Goal: Information Seeking & Learning: Learn about a topic

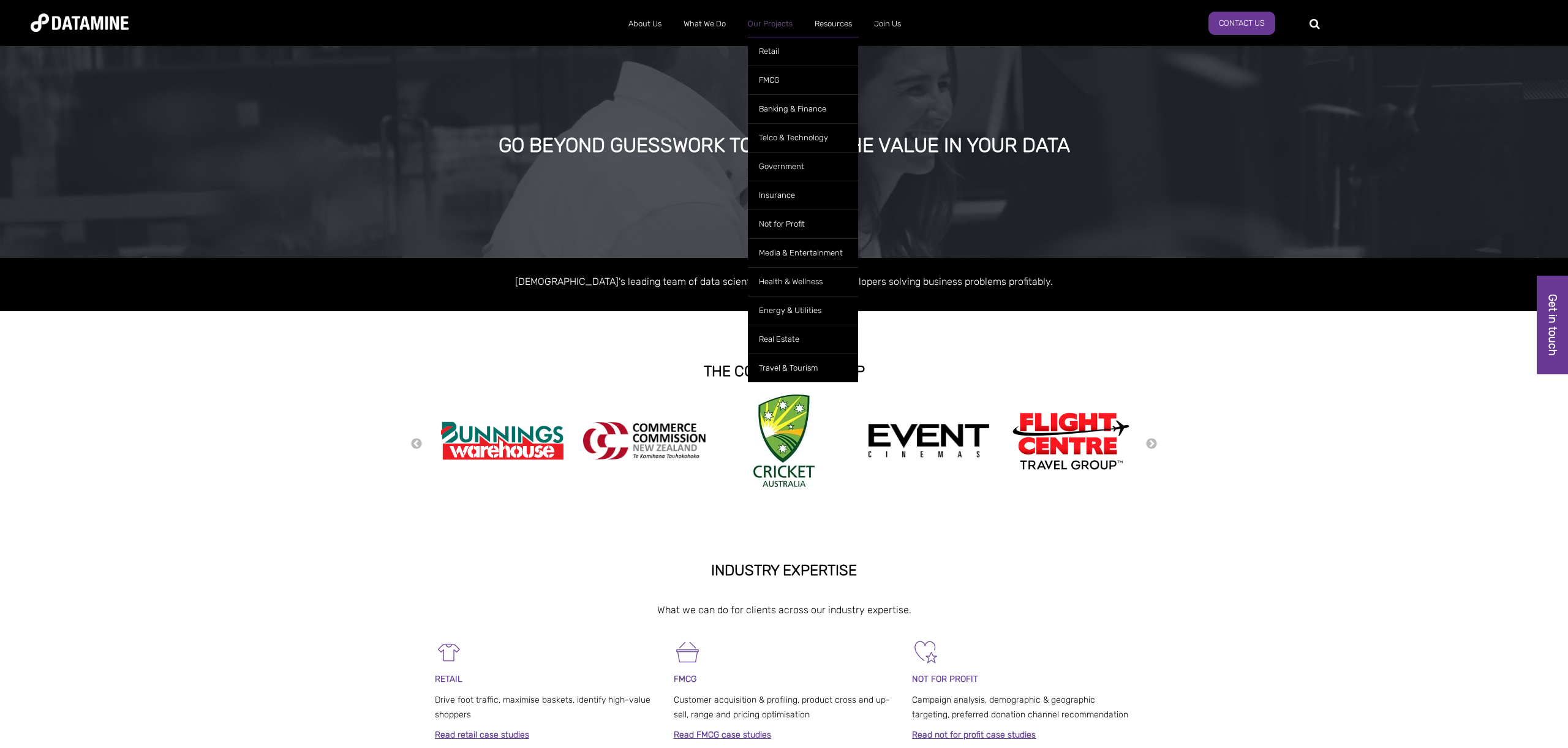
click at [765, 20] on link "Our Projects" at bounding box center [770, 24] width 67 height 32
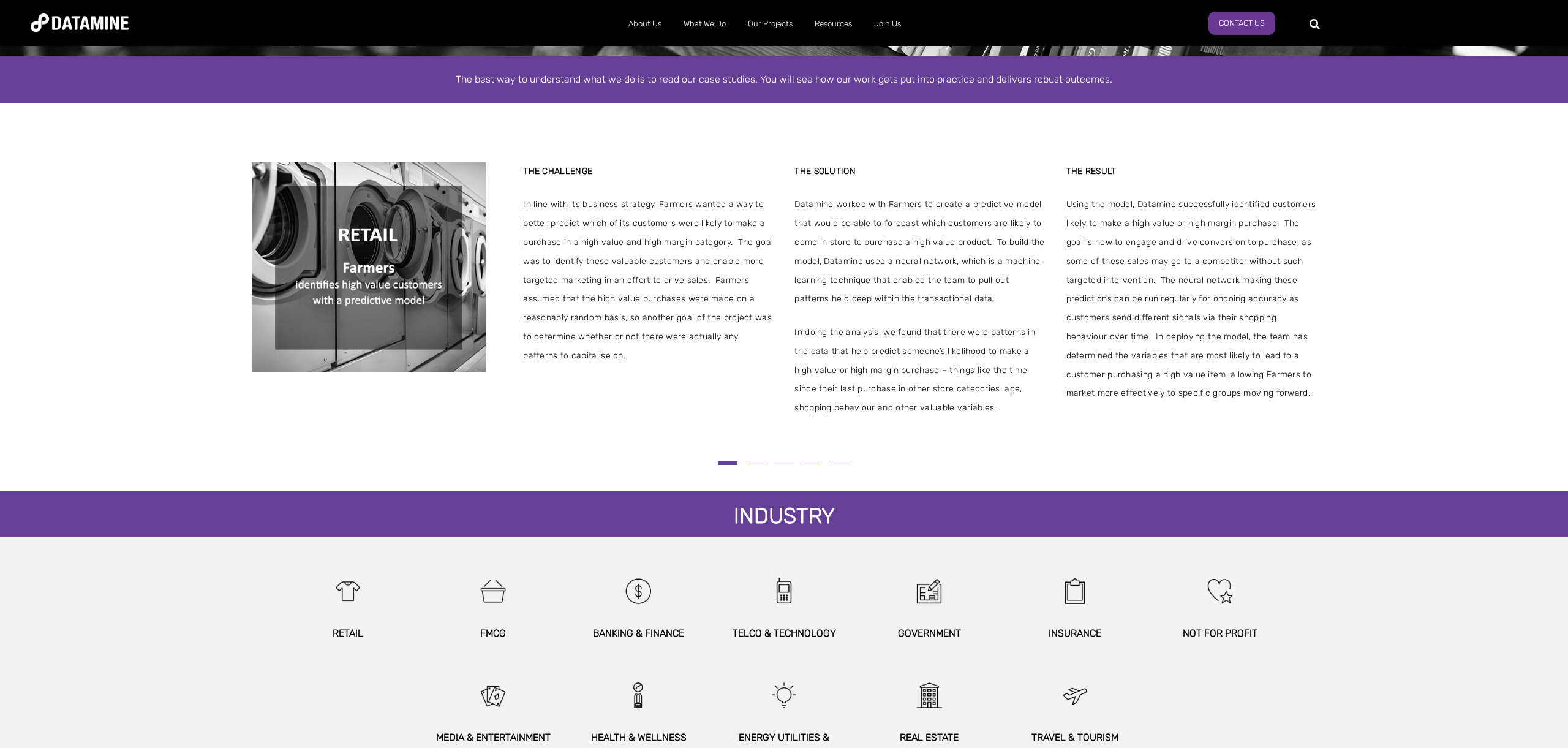
scroll to position [390, 0]
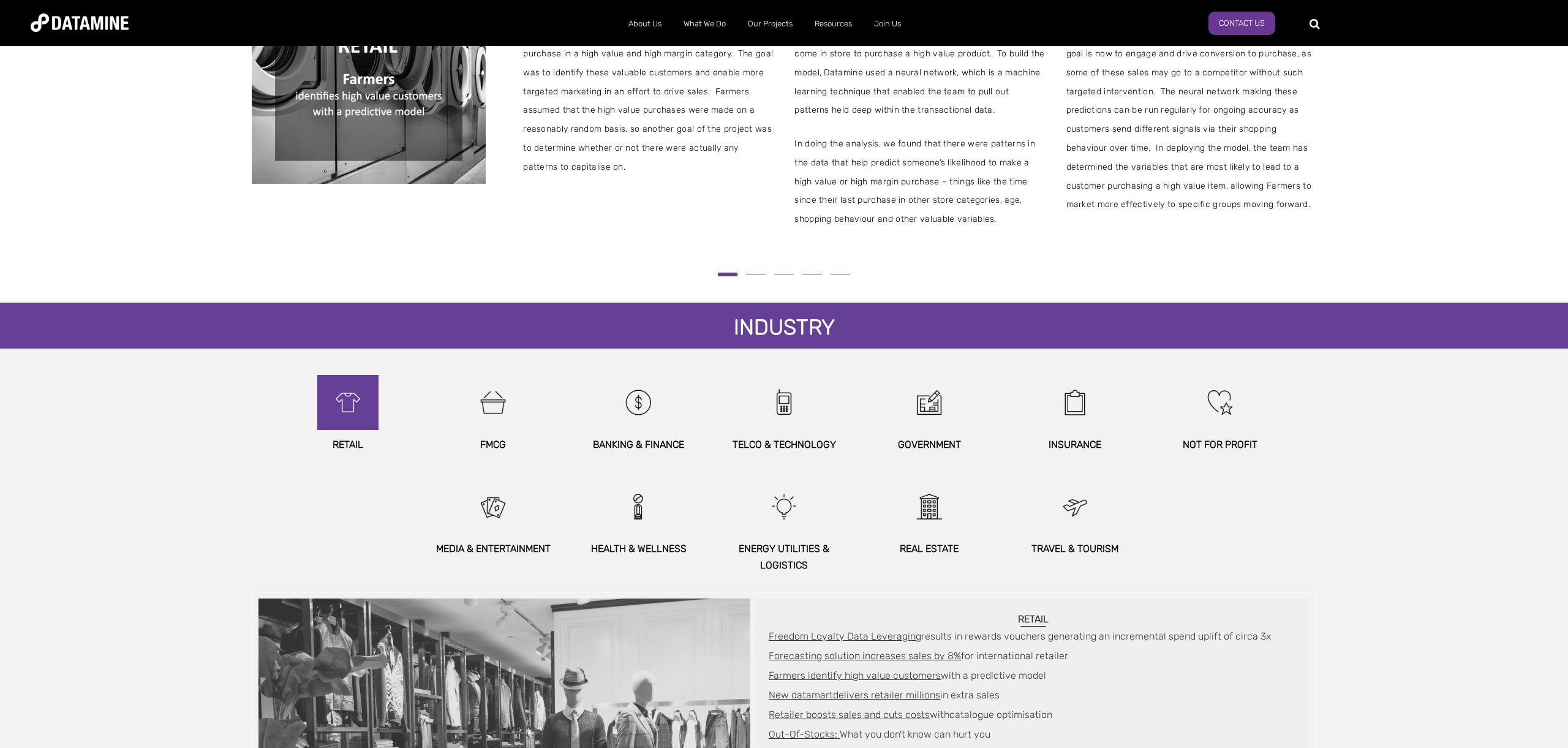
click at [362, 417] on img at bounding box center [347, 402] width 53 height 55
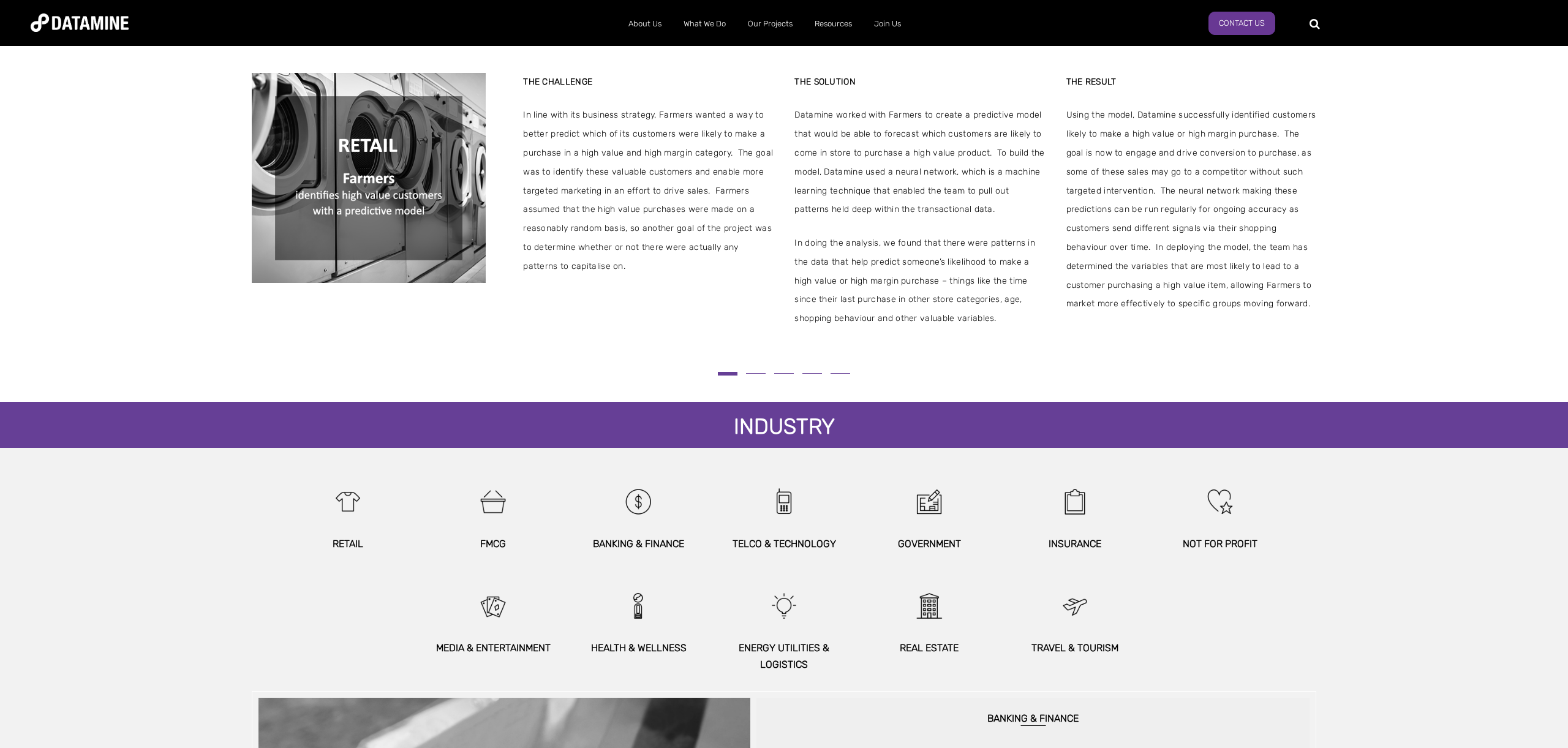
scroll to position [457, 0]
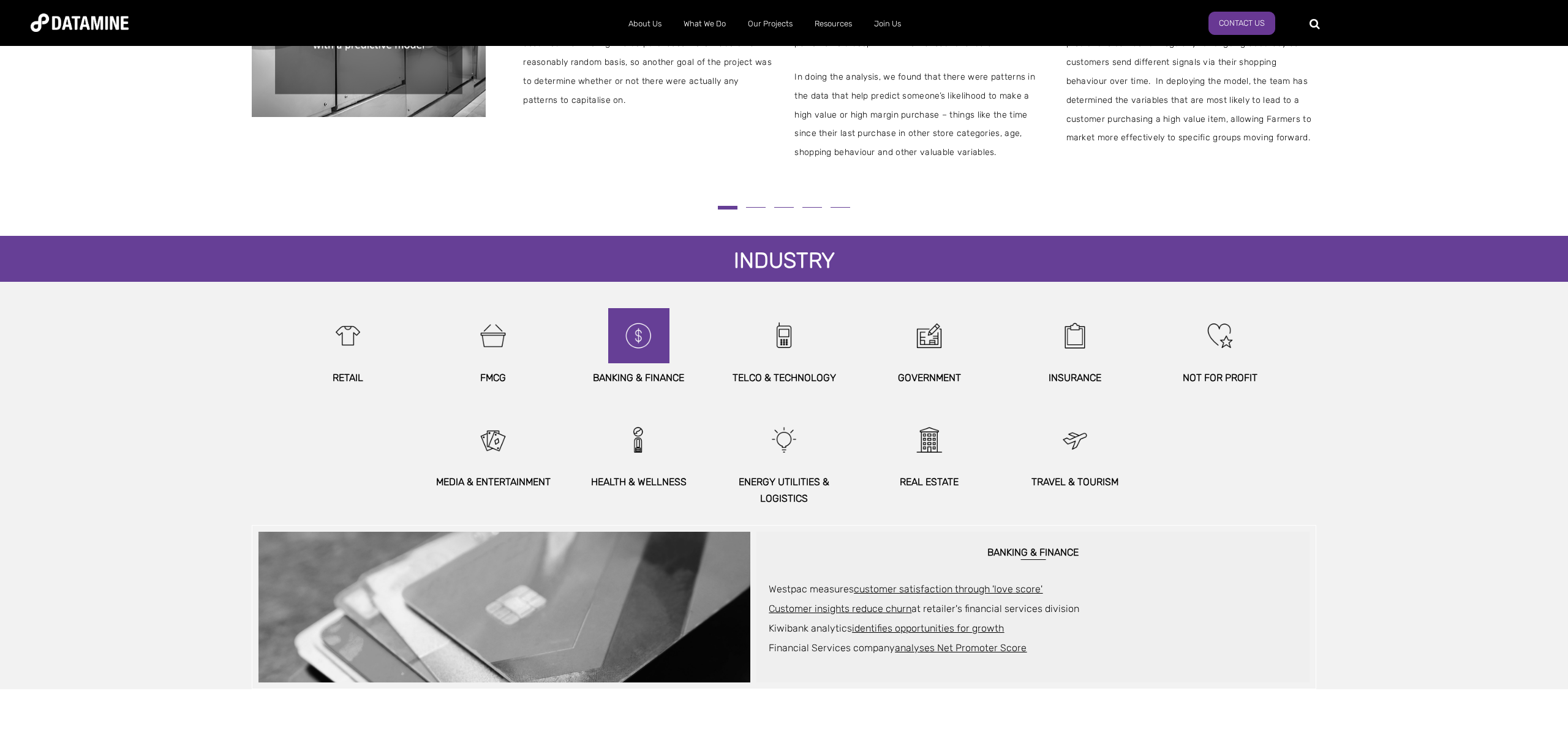
click at [644, 342] on img at bounding box center [638, 336] width 53 height 55
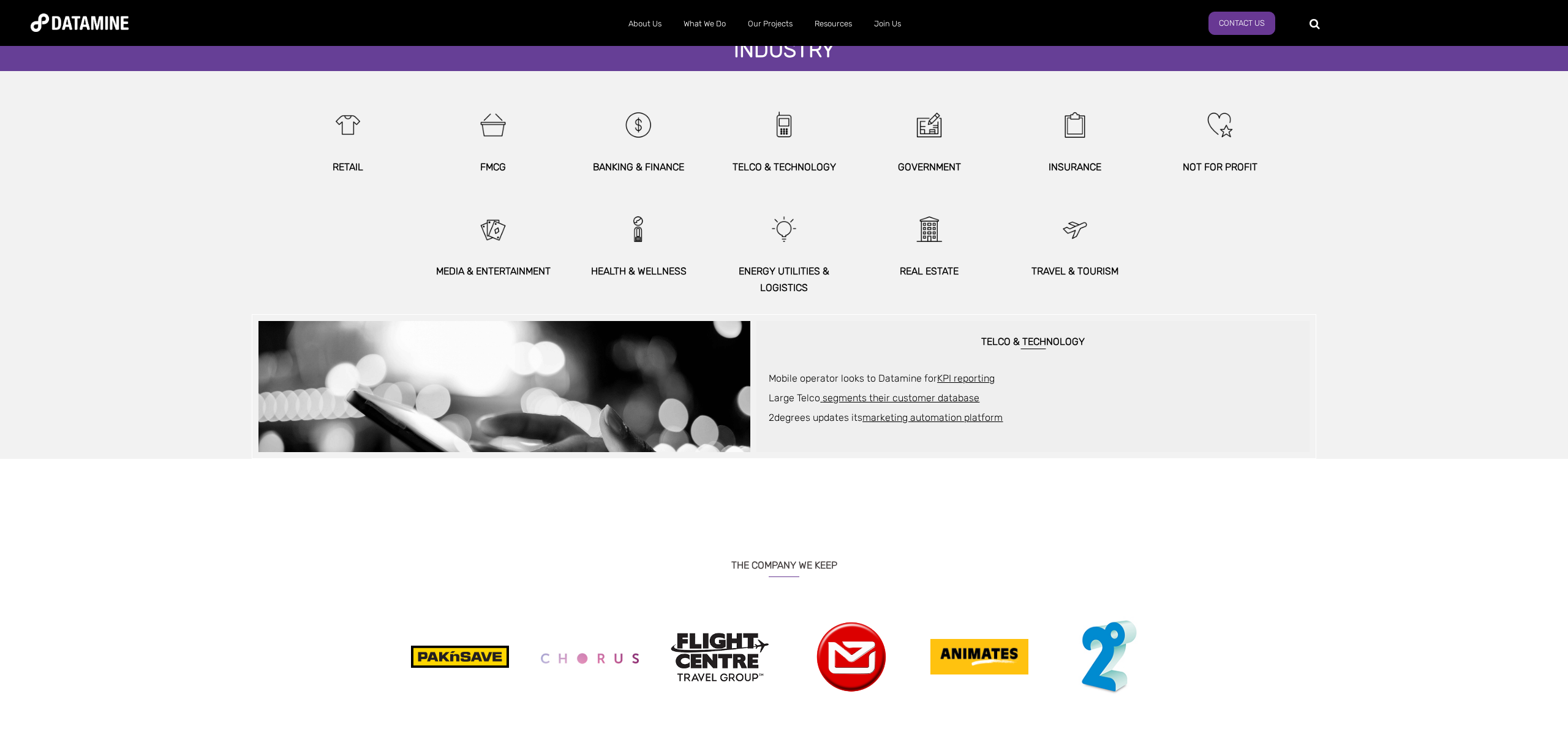
scroll to position [535, 0]
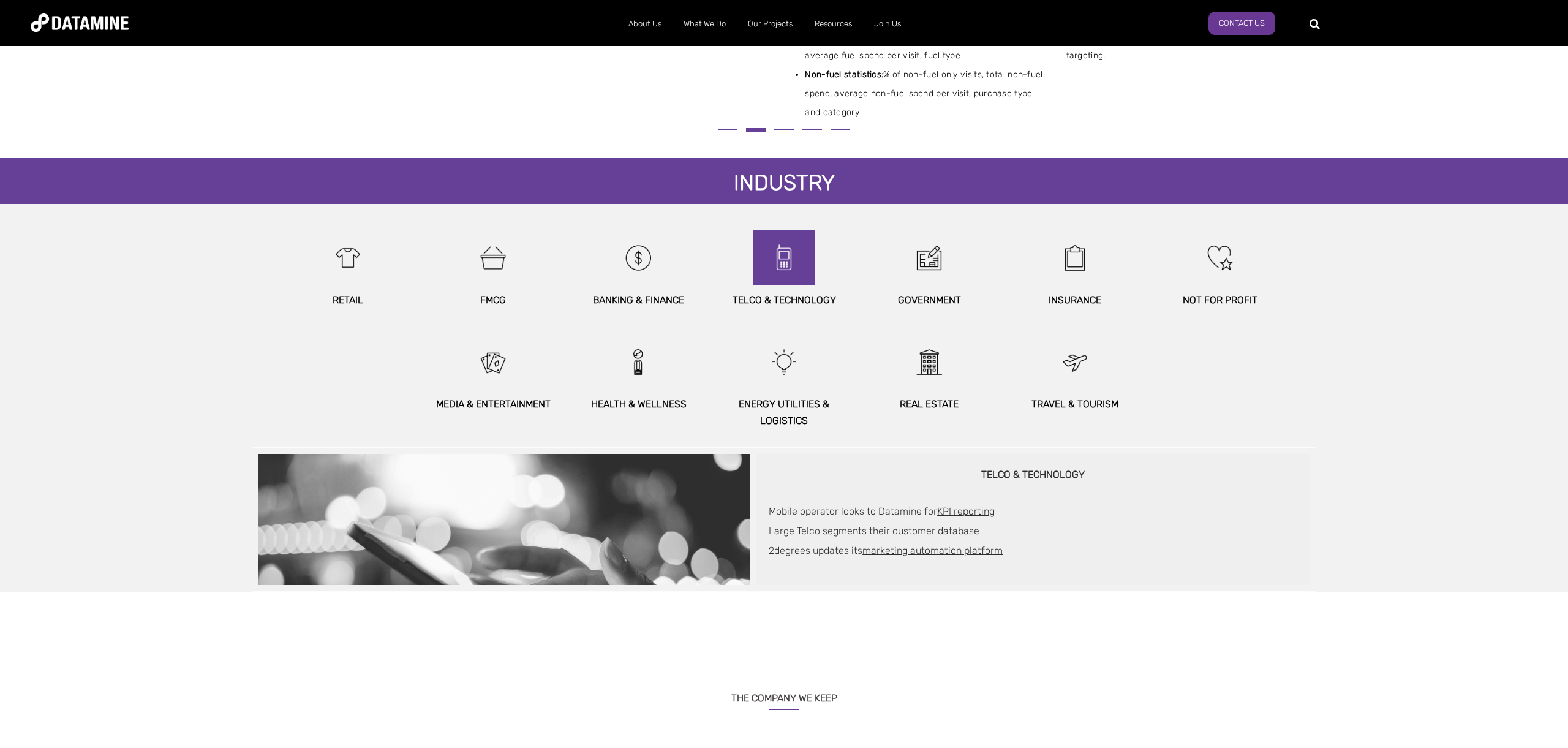
click at [785, 265] on img at bounding box center [783, 258] width 53 height 55
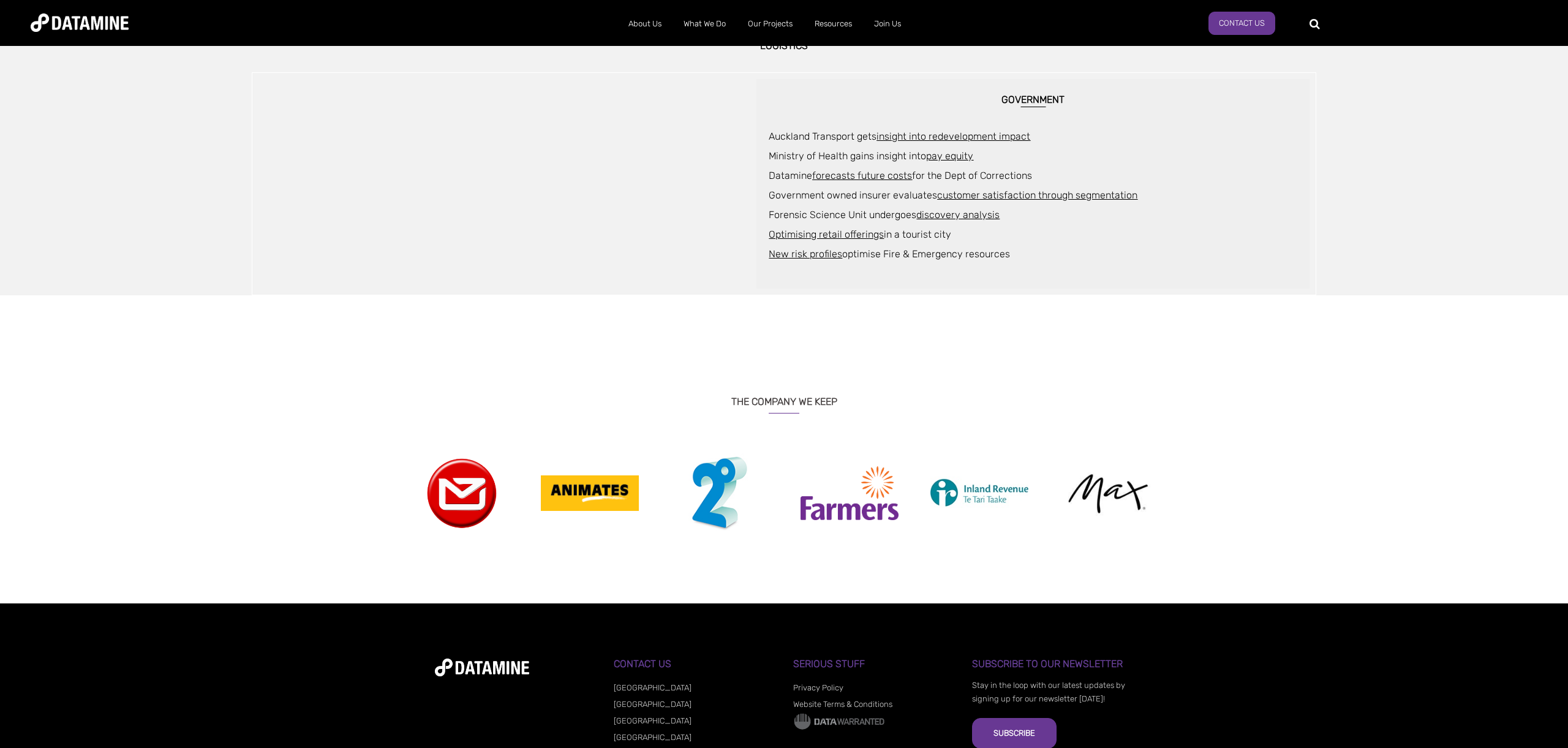
scroll to position [908, 0]
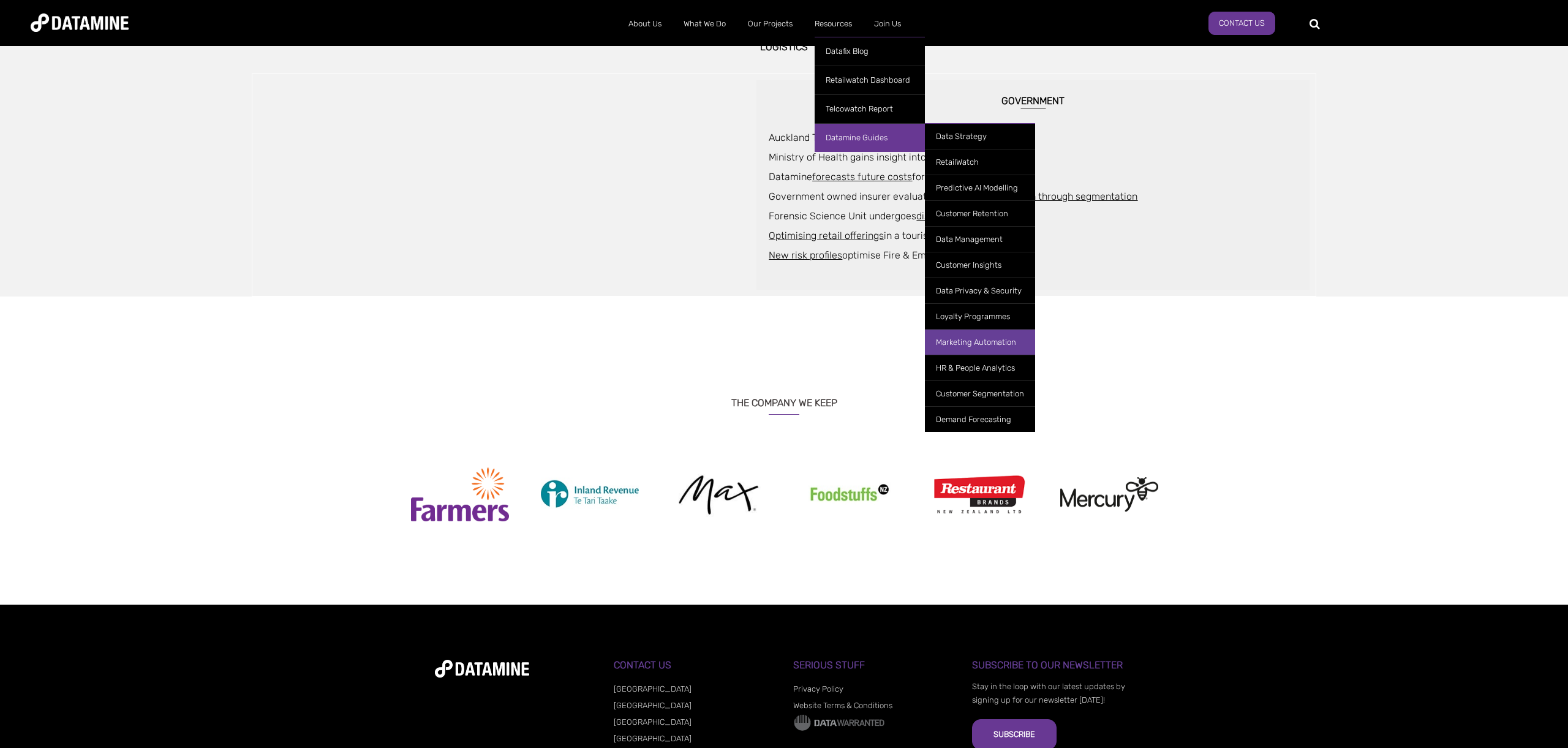
click at [1009, 335] on link "Marketing Automation" at bounding box center [979, 342] width 110 height 26
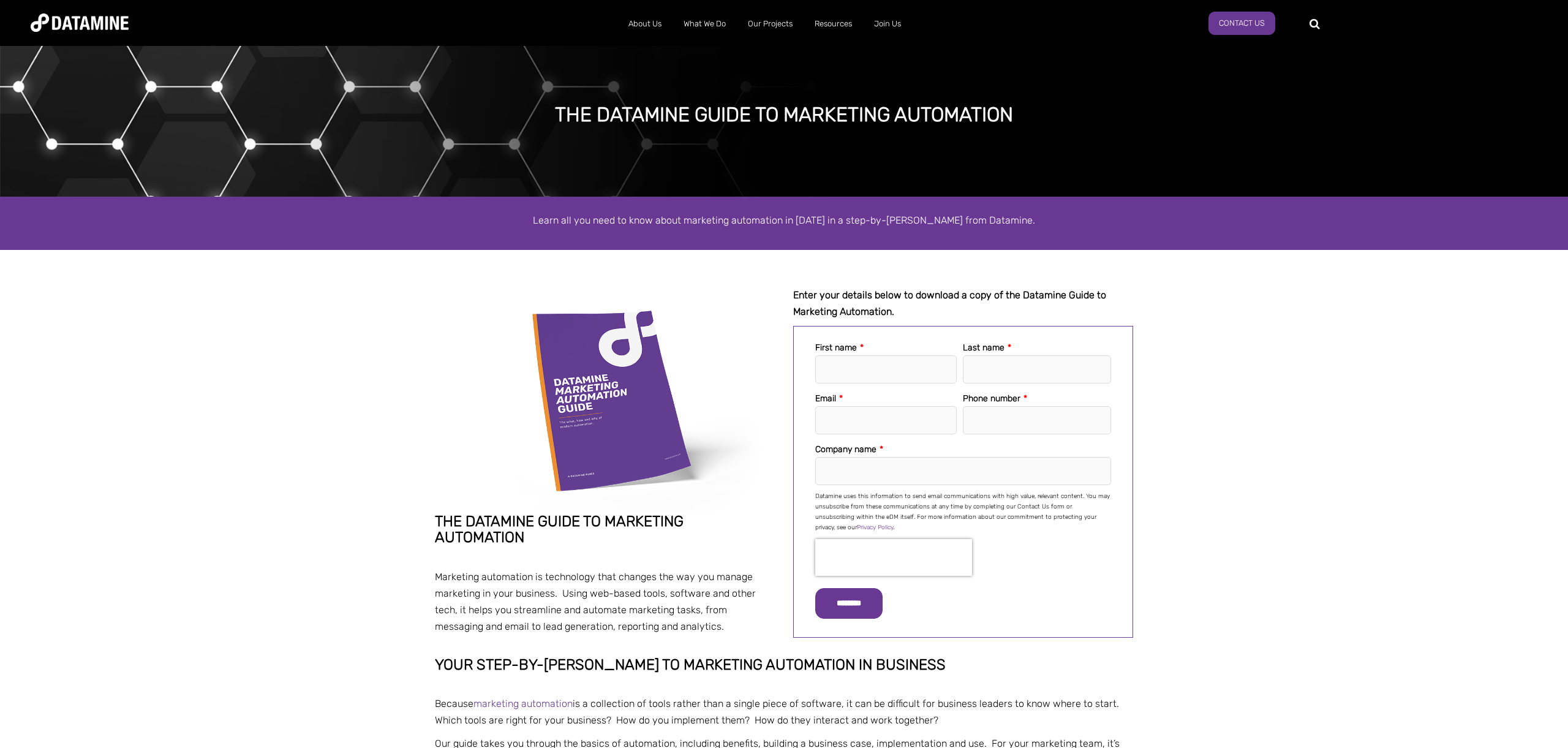
drag, startPoint x: 783, startPoint y: 166, endPoint x: 767, endPoint y: 61, distance: 106.2
click at [783, 166] on div "The datamine guide to Marketing Automation" at bounding box center [784, 119] width 1568 height 153
click at [716, 51] on link "Our Solutions" at bounding box center [738, 51] width 110 height 29
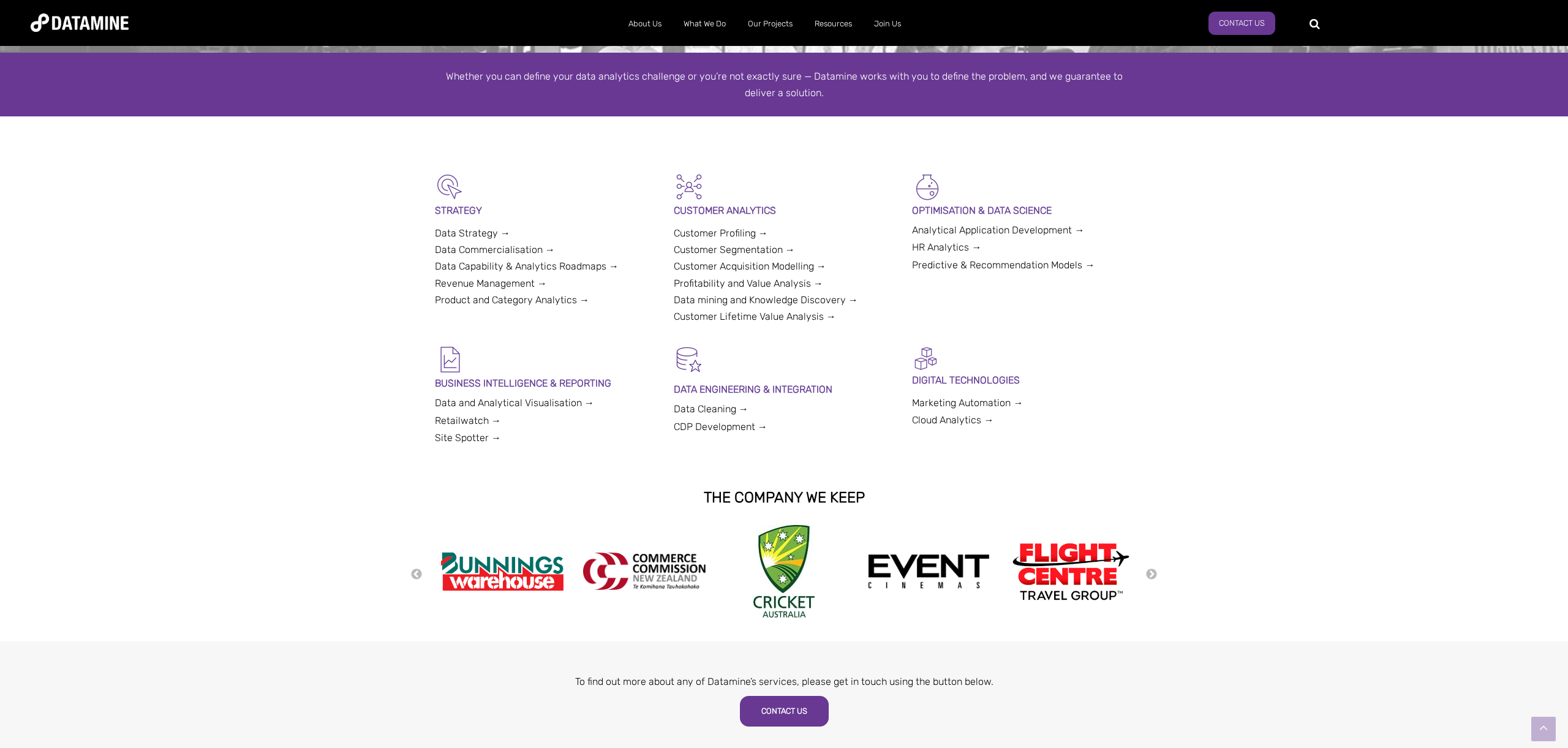
scroll to position [206, 0]
